Goal: Transaction & Acquisition: Obtain resource

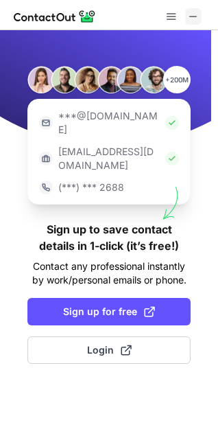
click at [190, 11] on span at bounding box center [193, 16] width 11 height 11
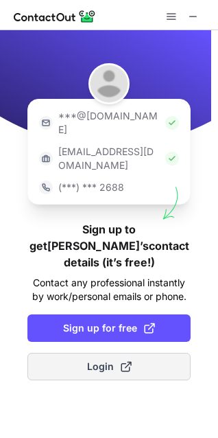
click at [181, 353] on button "Login" at bounding box center [108, 366] width 163 height 27
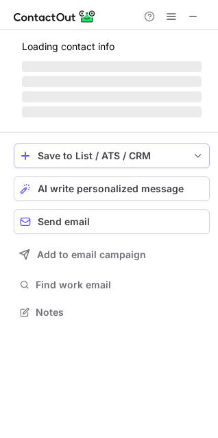
scroll to position [286, 218]
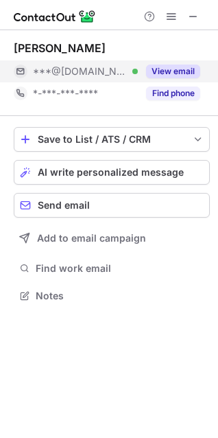
click at [163, 79] on div "View email" at bounding box center [169, 71] width 62 height 22
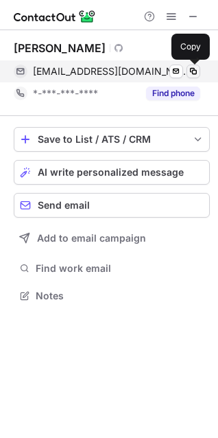
click at [193, 75] on span at bounding box center [193, 71] width 11 height 11
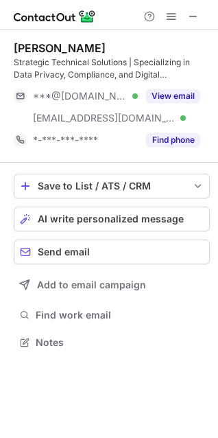
scroll to position [333, 218]
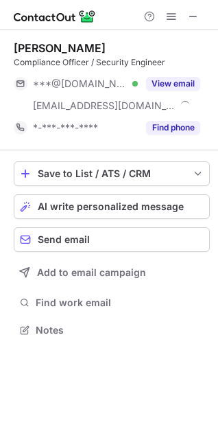
scroll to position [321, 218]
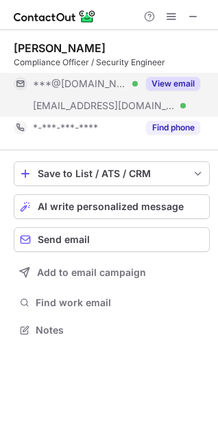
click at [181, 85] on button "View email" at bounding box center [173, 84] width 54 height 14
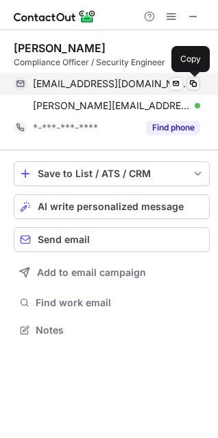
click at [195, 87] on span at bounding box center [193, 83] width 11 height 11
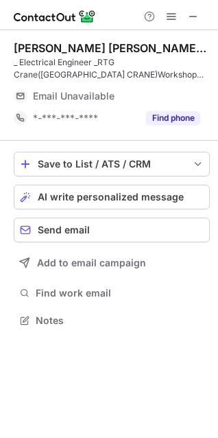
scroll to position [311, 218]
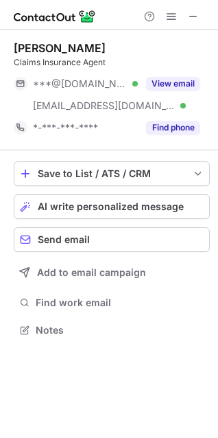
scroll to position [321, 218]
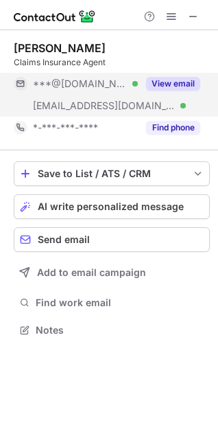
click at [161, 83] on button "View email" at bounding box center [173, 84] width 54 height 14
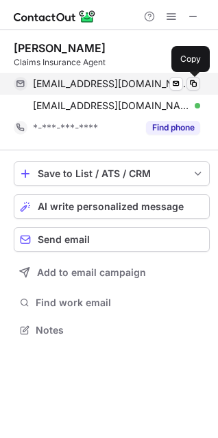
click at [190, 84] on span at bounding box center [193, 83] width 11 height 11
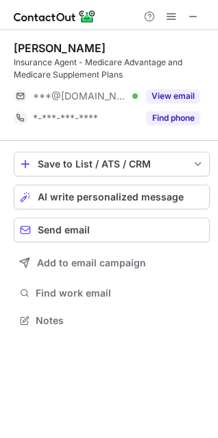
scroll to position [311, 218]
